Goal: Task Accomplishment & Management: Use online tool/utility

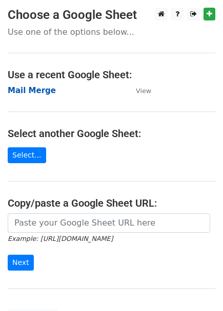
click at [37, 92] on strong "Mail Merge" at bounding box center [32, 90] width 48 height 9
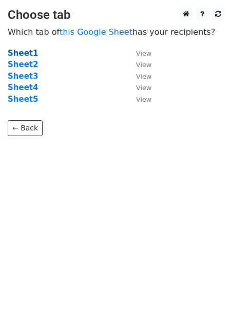
click at [17, 55] on strong "Sheet1" at bounding box center [23, 53] width 30 height 9
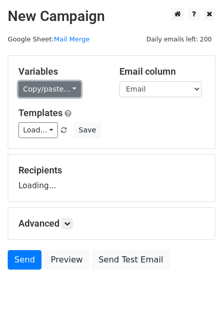
click at [62, 90] on link "Copy/paste..." at bounding box center [49, 89] width 63 height 16
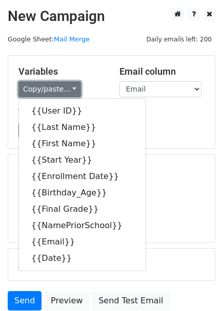
click at [60, 92] on link "Copy/paste..." at bounding box center [49, 89] width 63 height 16
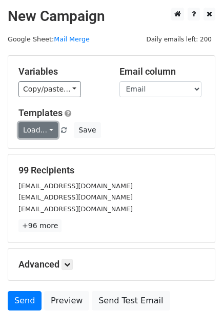
click at [41, 127] on link "Load..." at bounding box center [37, 130] width 39 height 16
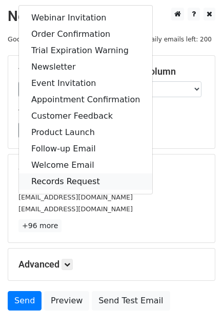
click at [44, 177] on link "Records Request" at bounding box center [85, 182] width 133 height 16
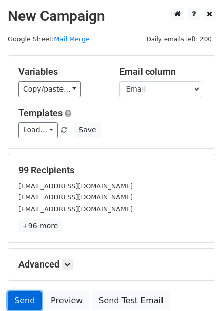
click at [24, 301] on link "Send" at bounding box center [25, 301] width 34 height 19
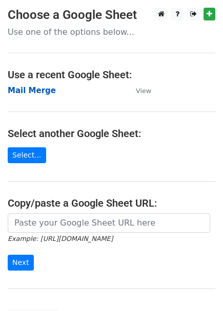
click at [33, 90] on strong "Mail Merge" at bounding box center [32, 90] width 48 height 9
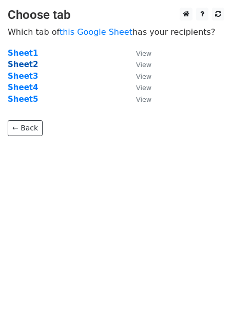
click at [27, 69] on strong "Sheet2" at bounding box center [23, 64] width 30 height 9
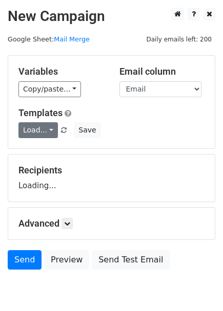
click at [39, 127] on link "Load..." at bounding box center [37, 130] width 39 height 16
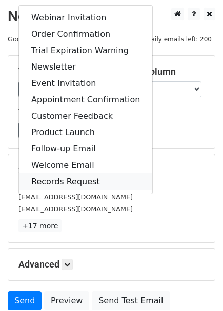
click at [33, 179] on link "Records Request" at bounding box center [85, 182] width 133 height 16
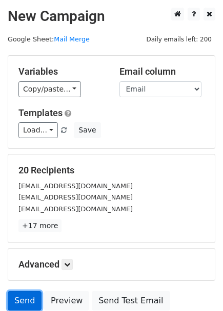
click at [31, 301] on link "Send" at bounding box center [25, 301] width 34 height 19
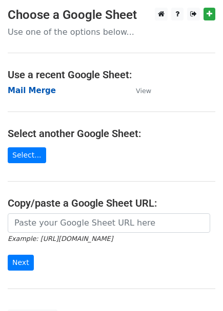
click at [43, 86] on strong "Mail Merge" at bounding box center [32, 90] width 48 height 9
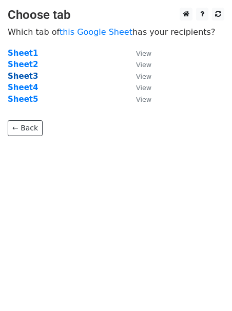
click at [20, 77] on strong "Sheet3" at bounding box center [23, 76] width 30 height 9
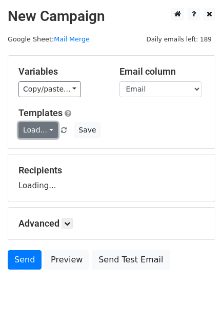
click at [30, 131] on link "Load..." at bounding box center [37, 130] width 39 height 16
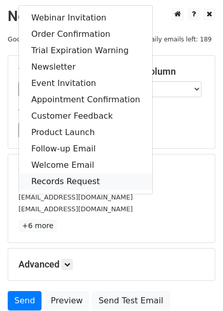
click at [37, 179] on link "Records Request" at bounding box center [85, 182] width 133 height 16
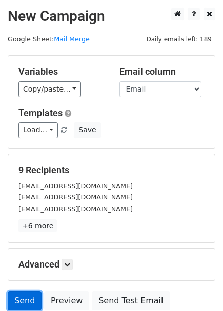
click at [17, 300] on link "Send" at bounding box center [25, 301] width 34 height 19
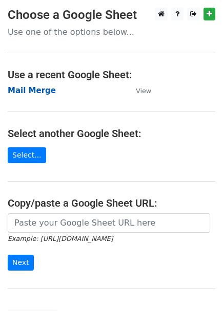
click at [23, 91] on strong "Mail Merge" at bounding box center [32, 90] width 48 height 9
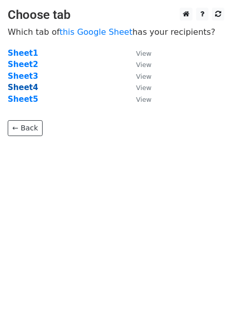
click at [28, 88] on strong "Sheet4" at bounding box center [23, 87] width 30 height 9
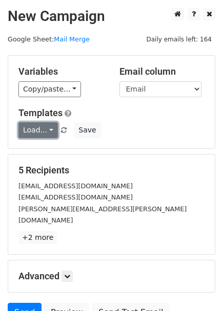
click at [42, 134] on link "Load..." at bounding box center [37, 130] width 39 height 16
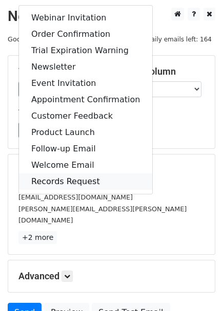
click at [41, 178] on link "Records Request" at bounding box center [85, 182] width 133 height 16
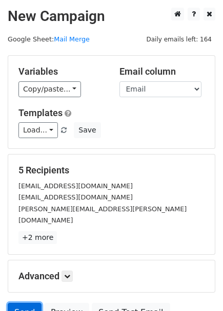
click at [17, 304] on link "Send" at bounding box center [25, 312] width 34 height 19
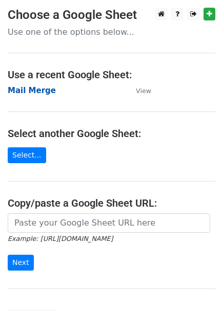
click at [23, 91] on strong "Mail Merge" at bounding box center [32, 90] width 48 height 9
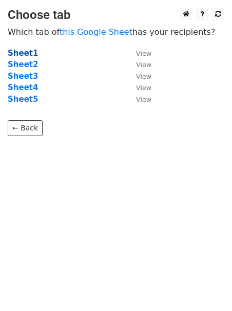
click at [23, 55] on strong "Sheet1" at bounding box center [23, 53] width 30 height 9
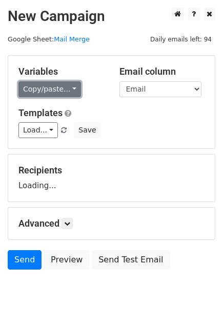
click at [50, 88] on link "Copy/paste..." at bounding box center [49, 89] width 63 height 16
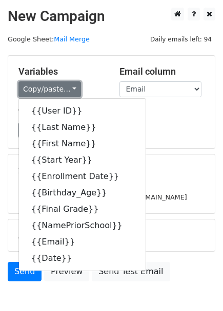
click at [50, 88] on link "Copy/paste..." at bounding box center [49, 89] width 63 height 16
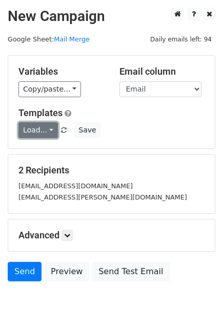
click at [41, 128] on link "Load..." at bounding box center [37, 130] width 39 height 16
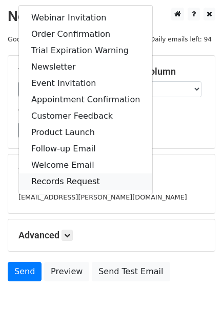
click at [49, 176] on link "Records Request" at bounding box center [85, 182] width 133 height 16
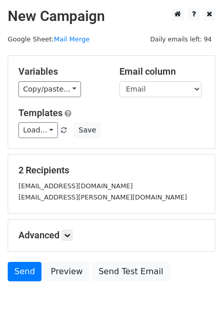
click at [14, 282] on div "Send Preview Send Test Email" at bounding box center [111, 274] width 223 height 25
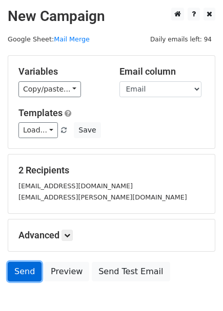
click at [17, 277] on link "Send" at bounding box center [25, 271] width 34 height 19
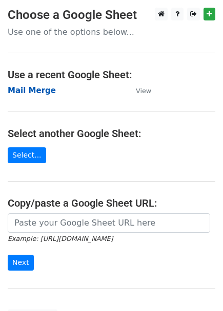
click at [45, 88] on strong "Mail Merge" at bounding box center [32, 90] width 48 height 9
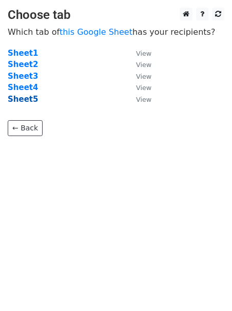
click at [26, 102] on strong "Sheet5" at bounding box center [23, 99] width 30 height 9
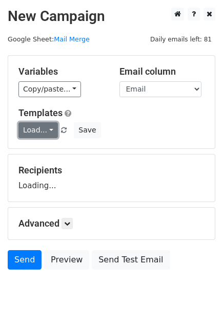
click at [33, 132] on link "Load..." at bounding box center [37, 130] width 39 height 16
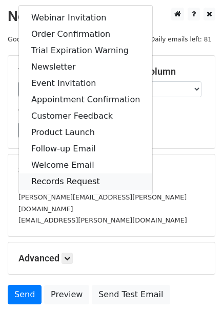
click at [39, 177] on link "Records Request" at bounding box center [85, 182] width 133 height 16
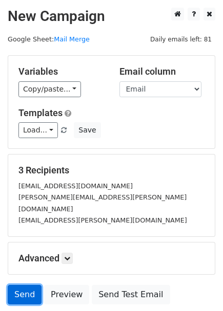
click at [12, 288] on link "Send" at bounding box center [25, 294] width 34 height 19
